Goal: Task Accomplishment & Management: Complete application form

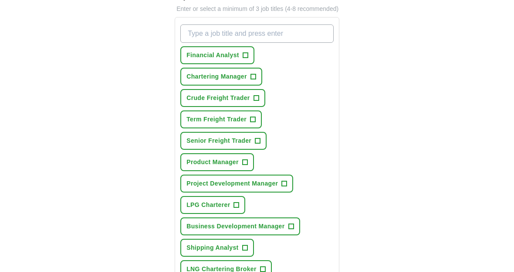
scroll to position [140, 0]
click at [246, 81] on span "Chartering Manager" at bounding box center [217, 76] width 61 height 9
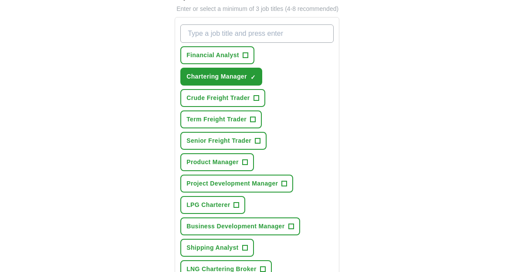
click at [261, 272] on span "+" at bounding box center [262, 268] width 5 height 7
click at [260, 272] on span "✓ ×" at bounding box center [262, 268] width 5 height 5
click at [244, 251] on span "+" at bounding box center [244, 247] width 5 height 7
click at [278, 231] on span "Business Development Manager" at bounding box center [236, 225] width 98 height 9
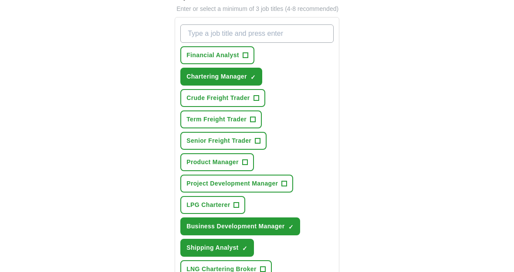
click at [299, 43] on input "What job are you looking for?" at bounding box center [256, 33] width 153 height 18
type input "Freight trader"
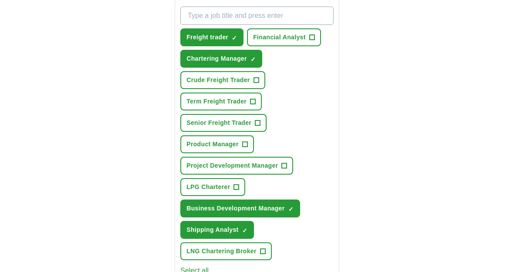
scroll to position [150, 0]
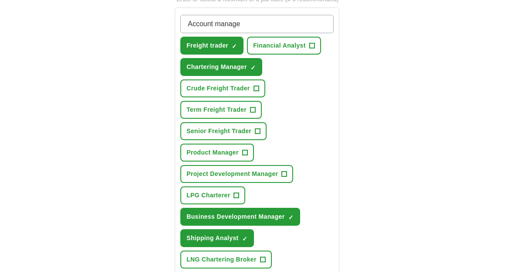
type input "Account manager"
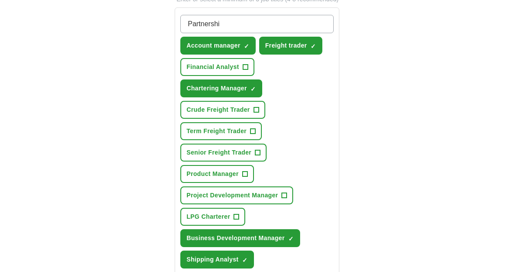
type input "Partnership"
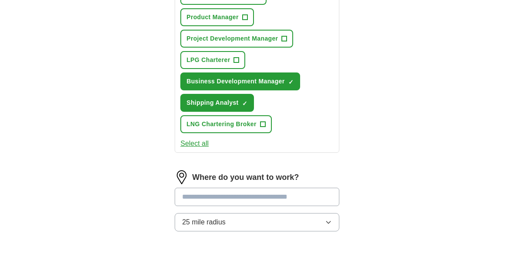
scroll to position [309, 0]
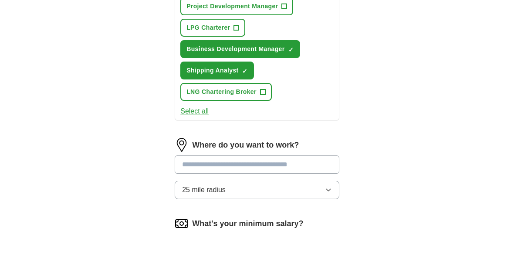
click at [316, 185] on input at bounding box center [257, 194] width 165 height 18
type input "******"
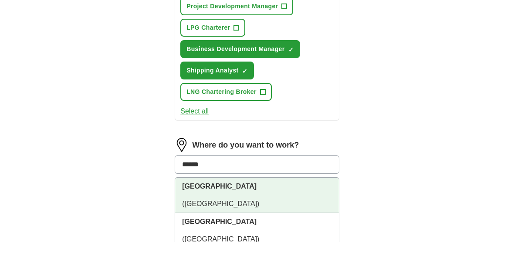
click at [293, 207] on li "[GEOGRAPHIC_DATA] ([GEOGRAPHIC_DATA])" at bounding box center [257, 224] width 164 height 35
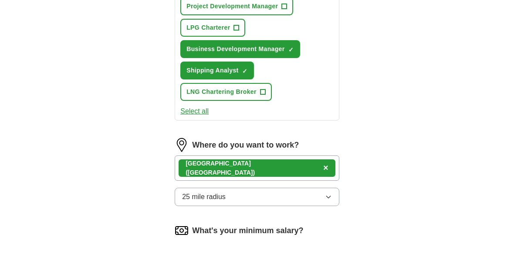
scroll to position [339, 0]
click at [316, 201] on button "25 mile radius" at bounding box center [257, 196] width 165 height 18
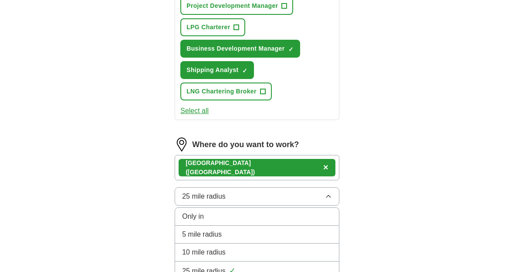
click at [282, 257] on div "10 mile radius" at bounding box center [257, 252] width 150 height 10
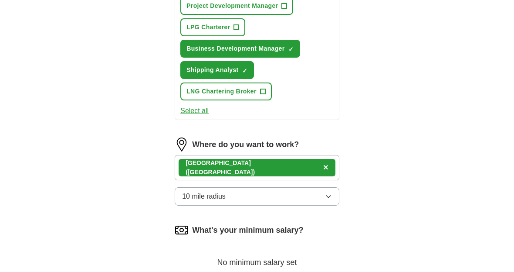
click at [391, 216] on div "ApplyIQ Let ApplyIQ do the hard work of searching and applying for jobs. Just t…" at bounding box center [257, 24] width 446 height 672
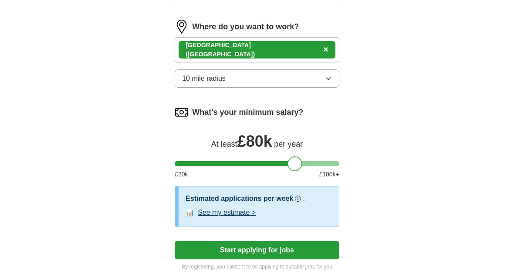
scroll to position [457, 0]
click at [290, 257] on button "Start applying for jobs" at bounding box center [257, 250] width 165 height 18
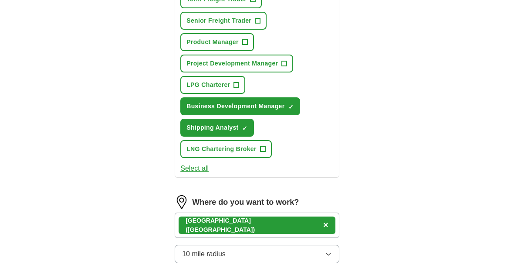
select select "**"
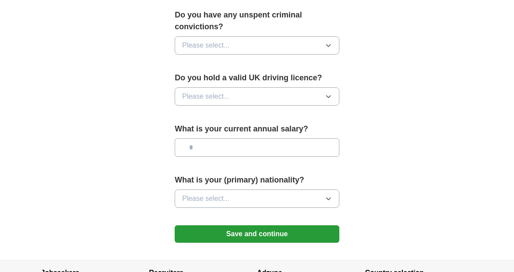
scroll to position [585, 0]
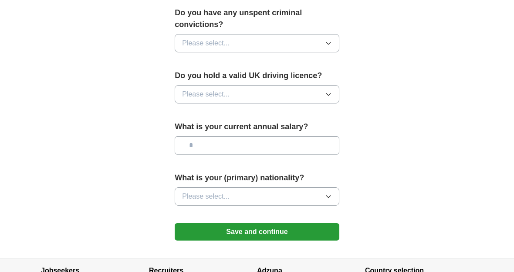
click at [326, 223] on button "Save and continue" at bounding box center [257, 231] width 165 height 17
